Goal: Information Seeking & Learning: Learn about a topic

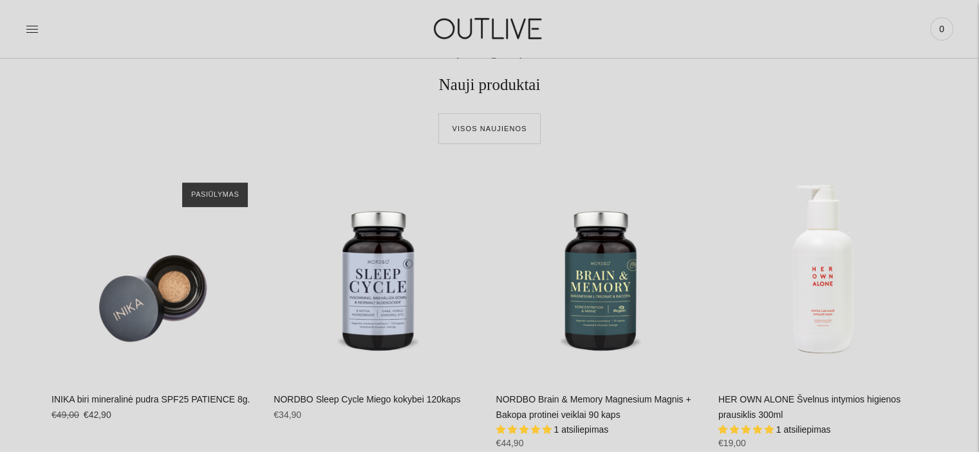
scroll to position [568, 0]
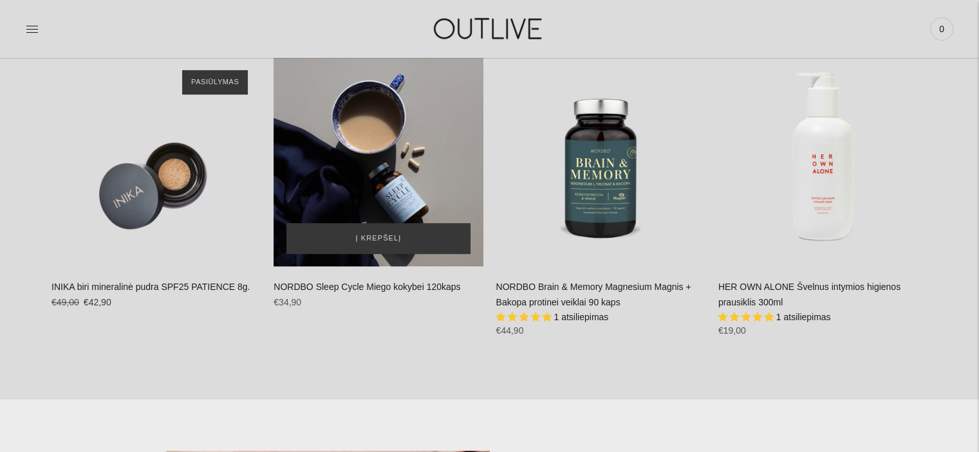
click at [358, 200] on div "NORDBO Sleep Cycle Miego kokybei 120kaps\a" at bounding box center [378, 161] width 209 height 209
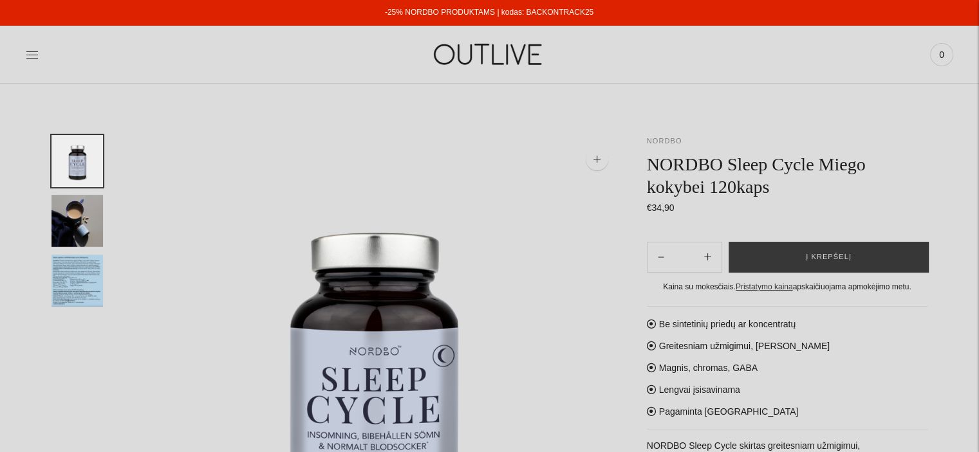
click at [669, 142] on link "NORDBO" at bounding box center [664, 141] width 35 height 8
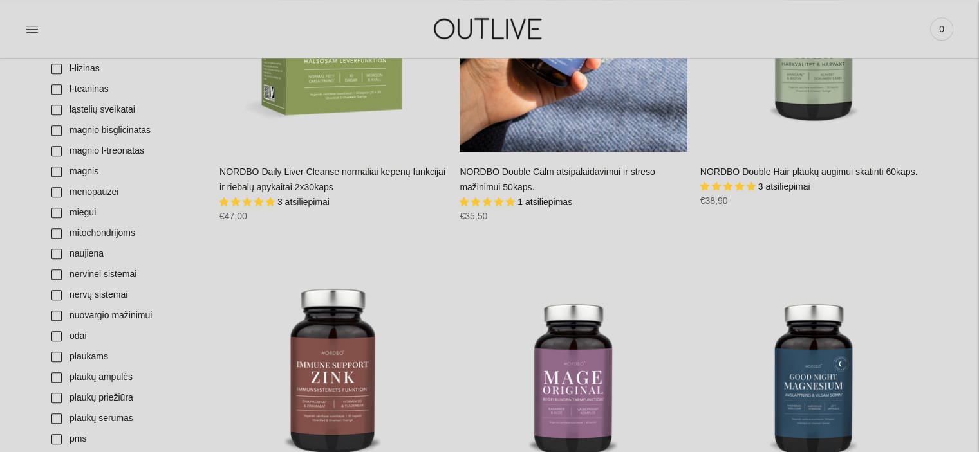
scroll to position [966, 0]
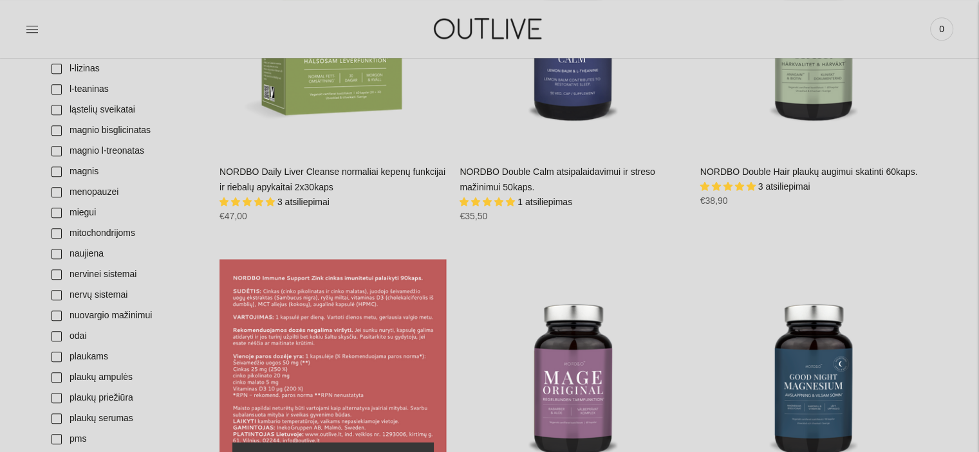
click at [322, 364] on div "NORDBO Immune Support Zink cinkas imuninei sistemai palaikyti 90kaps.\a" at bounding box center [332, 372] width 227 height 227
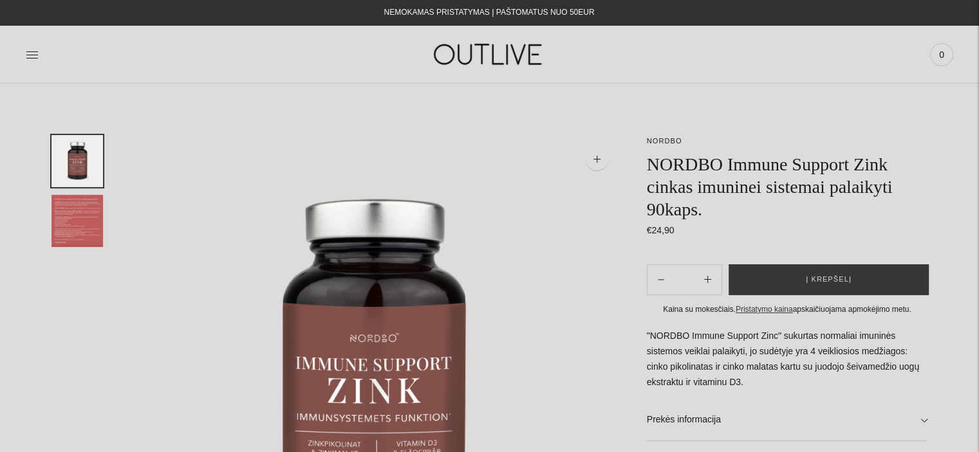
click at [480, 55] on img at bounding box center [489, 54] width 161 height 44
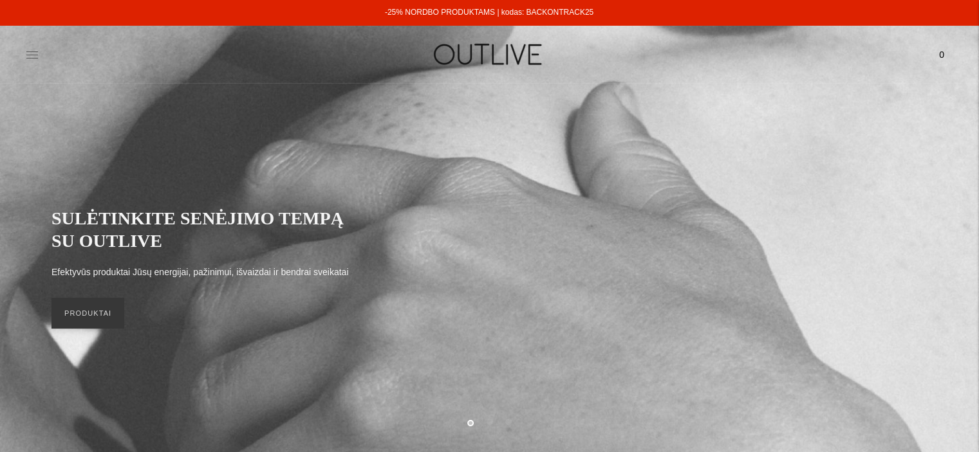
click at [26, 56] on icon at bounding box center [32, 54] width 13 height 13
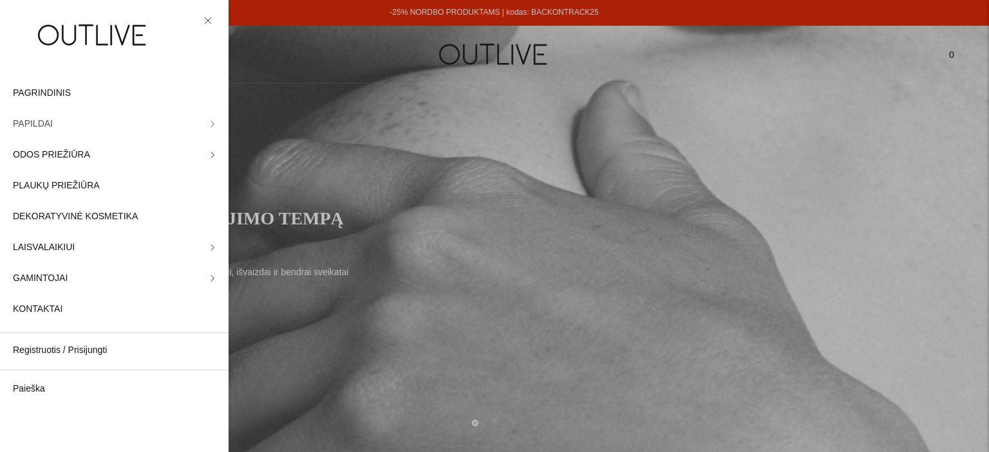
click at [70, 120] on link "PAPILDAI" at bounding box center [114, 124] width 229 height 31
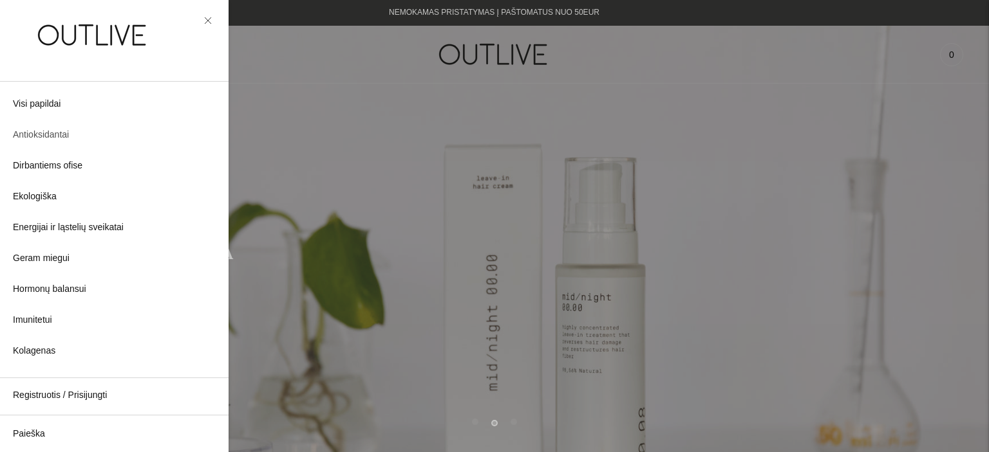
scroll to position [31, 0]
click at [41, 321] on span "Imunitetui" at bounding box center [32, 319] width 39 height 15
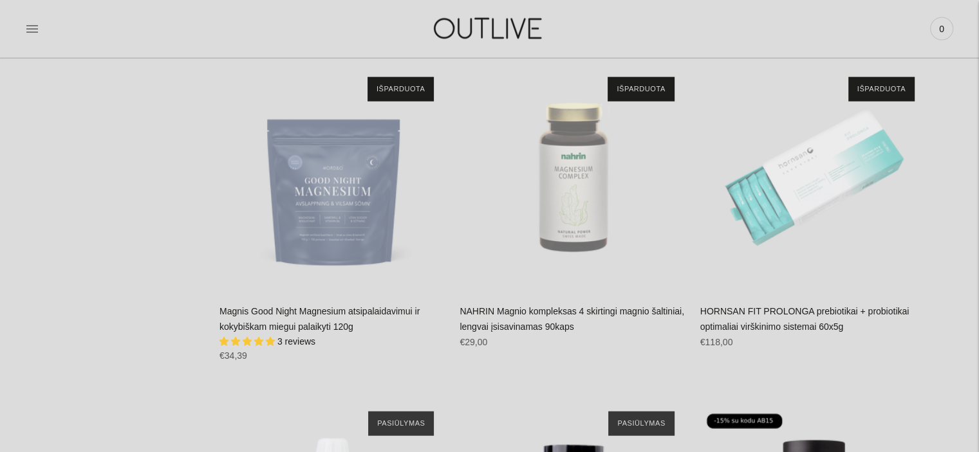
scroll to position [2907, 0]
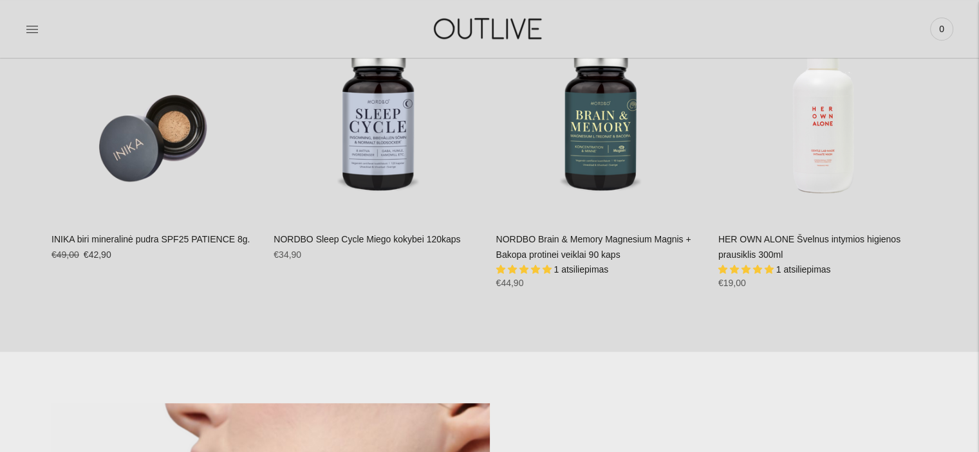
scroll to position [617, 0]
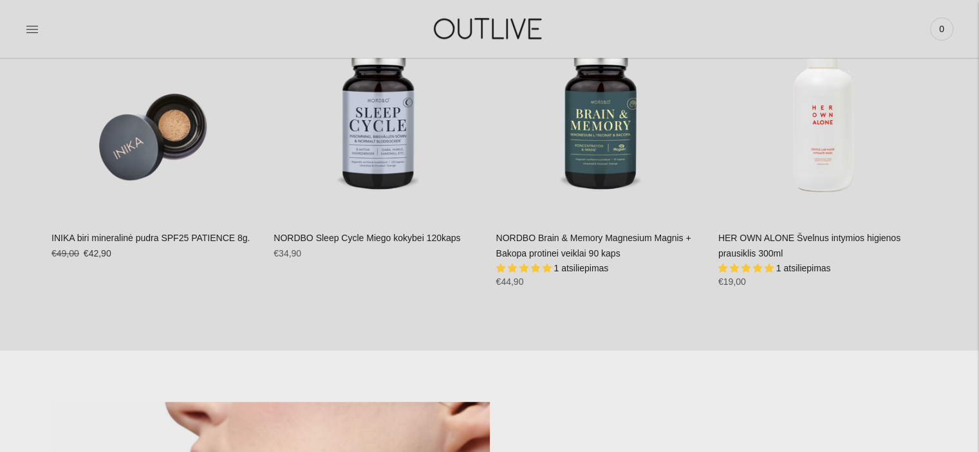
click at [513, 235] on link "NORDBO Brain & Memory Magnesium Magnis + Bakopa protinei veiklai 90 kaps" at bounding box center [593, 246] width 195 height 26
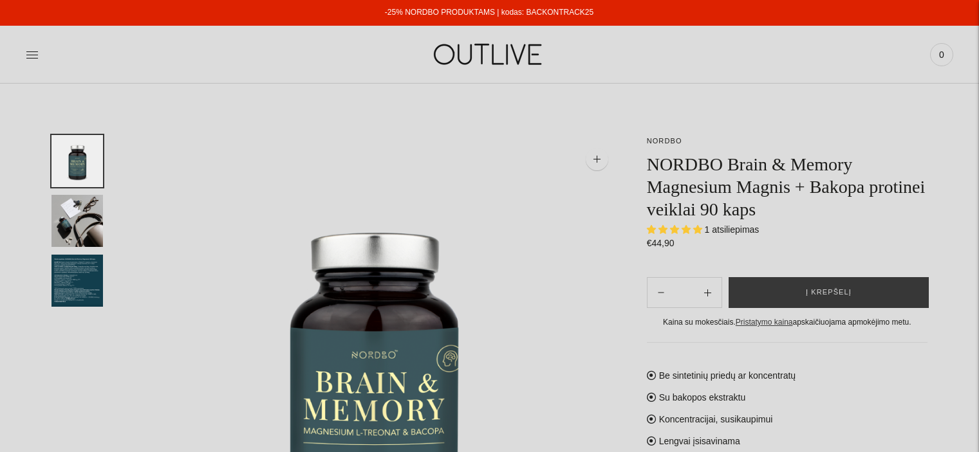
select select "**********"
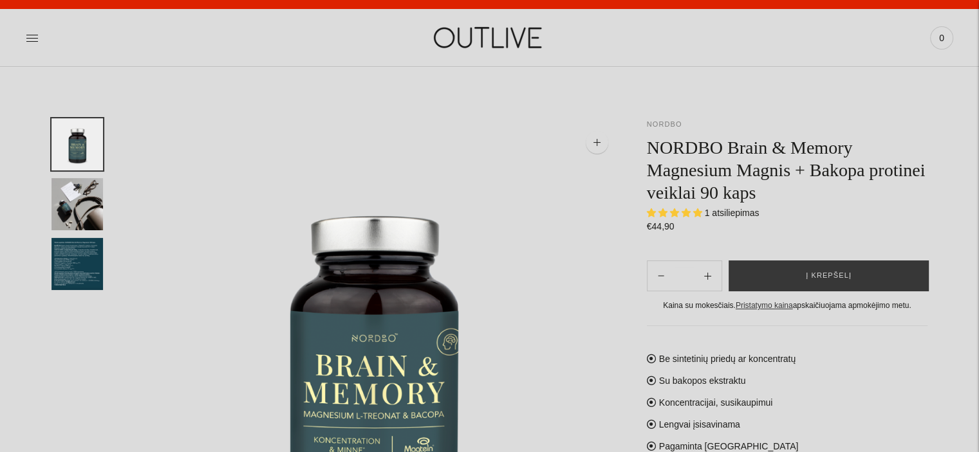
click at [660, 123] on link "NORDBO" at bounding box center [664, 124] width 35 height 8
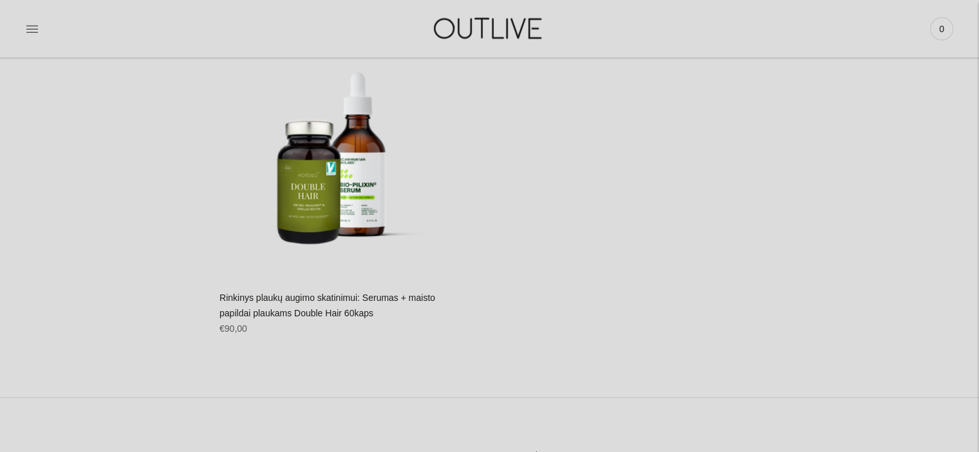
scroll to position [3182, 0]
